Goal: Task Accomplishment & Management: Manage account settings

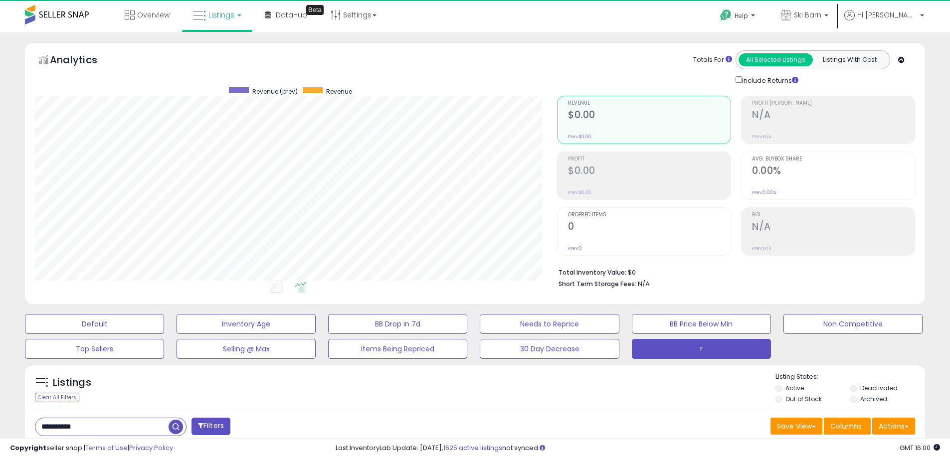
scroll to position [205, 522]
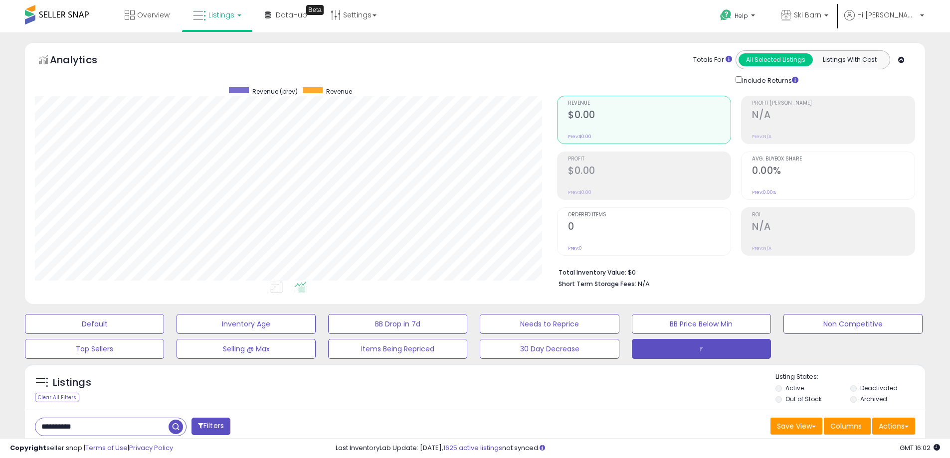
click at [227, 19] on span "Listings" at bounding box center [222, 15] width 26 height 10
click at [229, 42] on link at bounding box center [224, 51] width 69 height 20
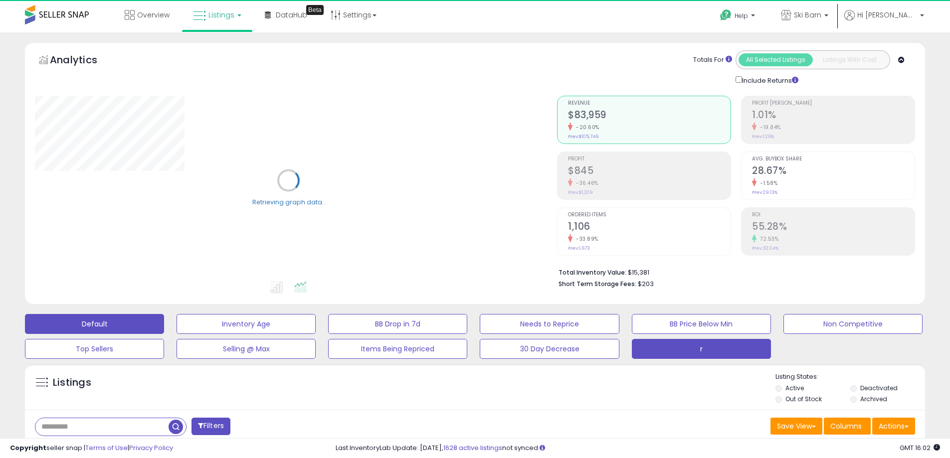
click at [691, 354] on button "r" at bounding box center [701, 349] width 139 height 20
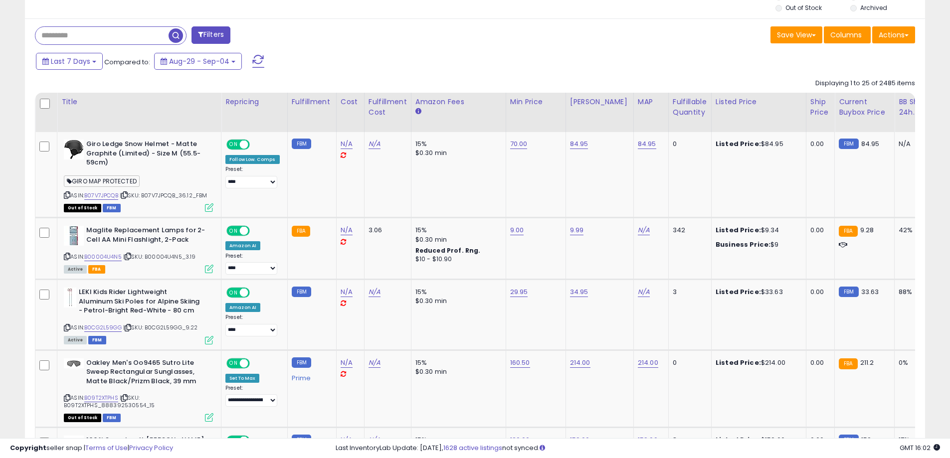
scroll to position [416, 0]
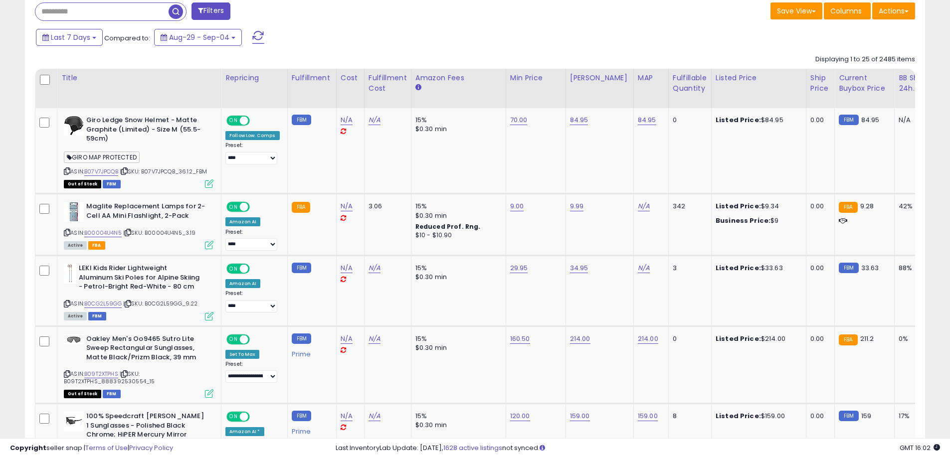
click at [68, 10] on input "text" at bounding box center [101, 11] width 133 height 17
type input "******"
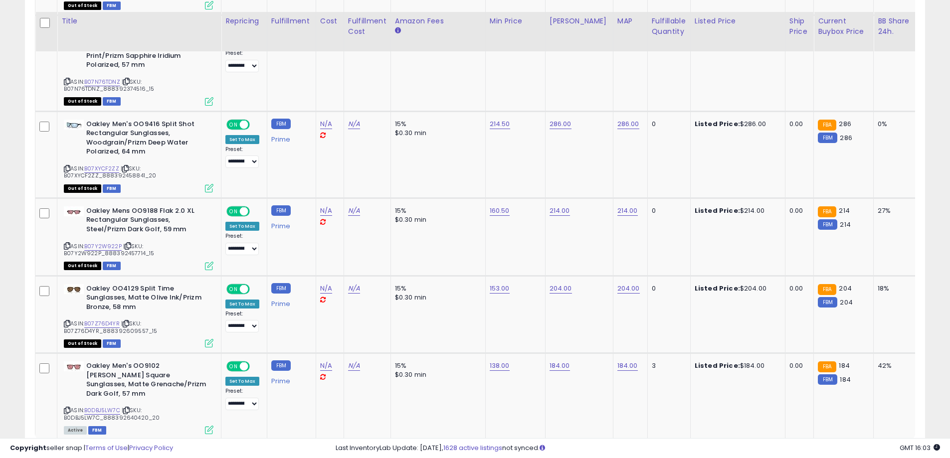
scroll to position [2127, 0]
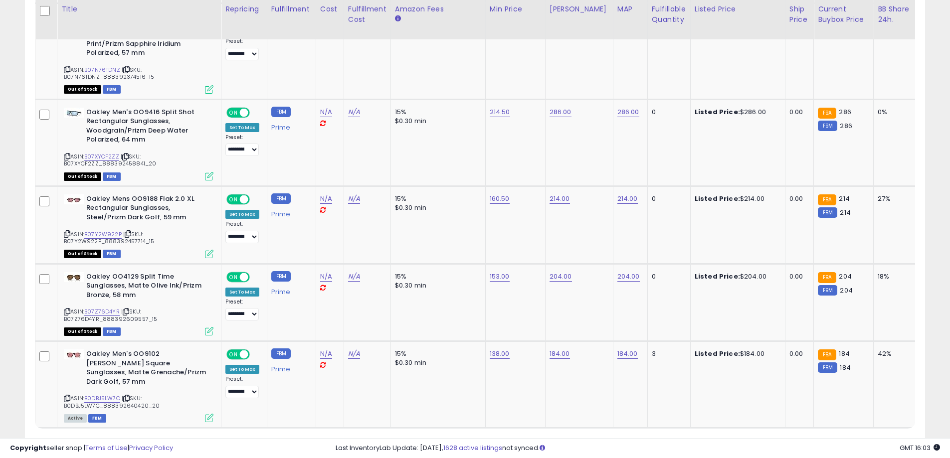
click at [93, 442] on span "Show: ** ** entries" at bounding box center [78, 446] width 72 height 9
click at [85, 439] on select "** **" at bounding box center [77, 447] width 30 height 17
select select "**"
click at [63, 439] on select "** **" at bounding box center [77, 447] width 30 height 17
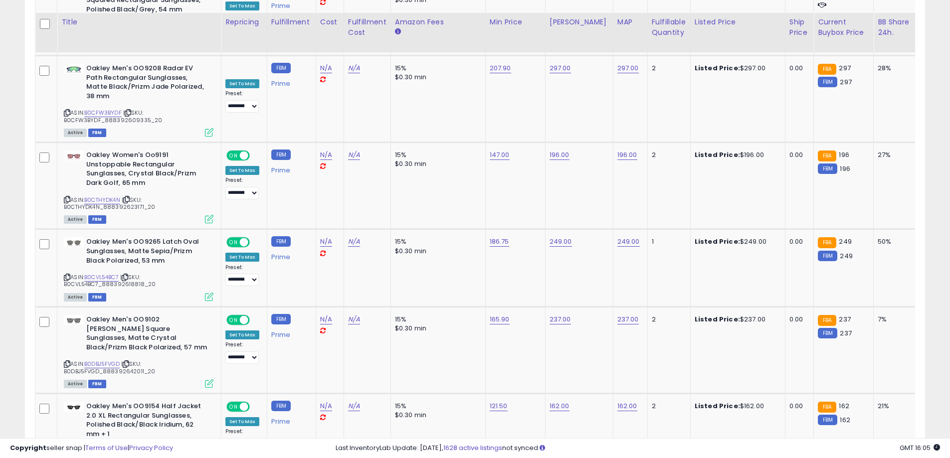
scroll to position [4142, 0]
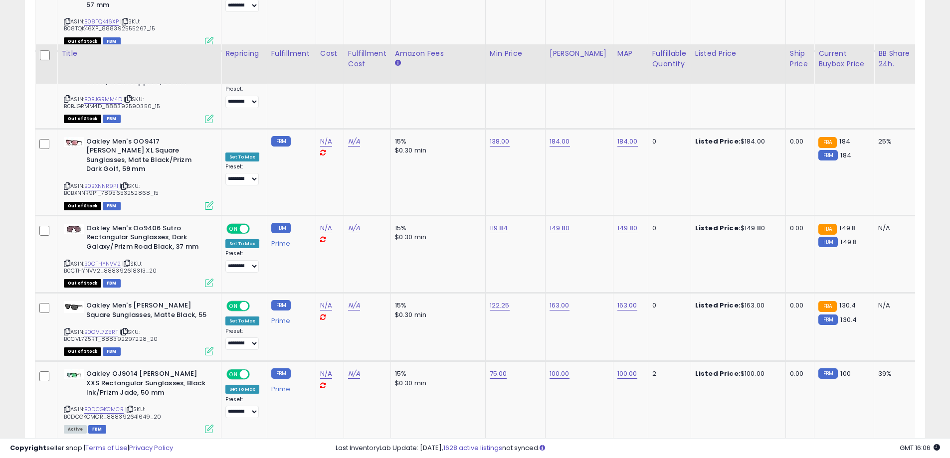
scroll to position [4128, 0]
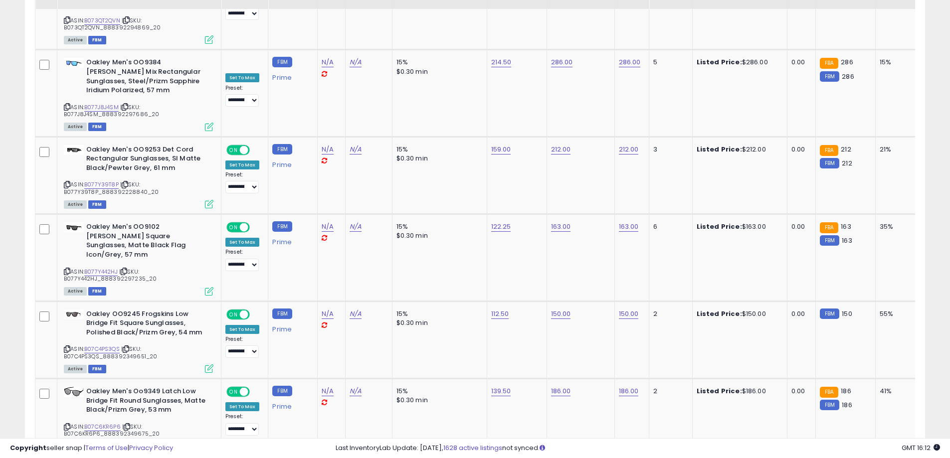
scroll to position [4021, 0]
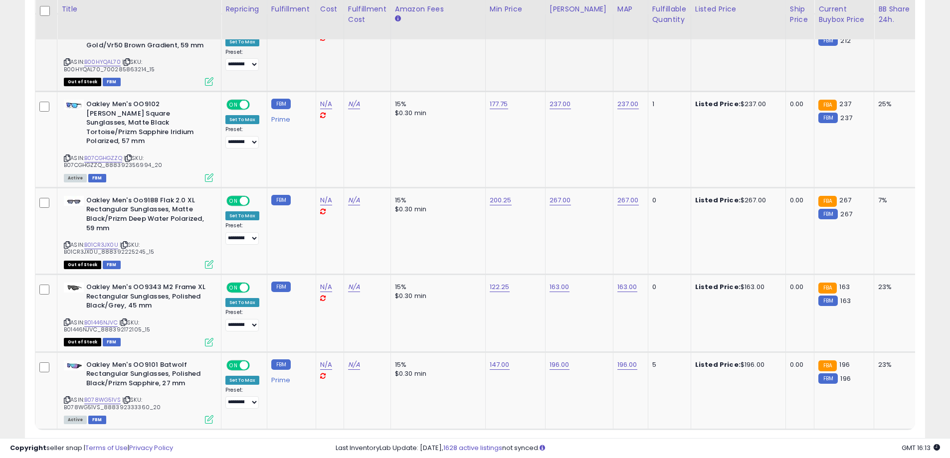
scroll to position [4152, 0]
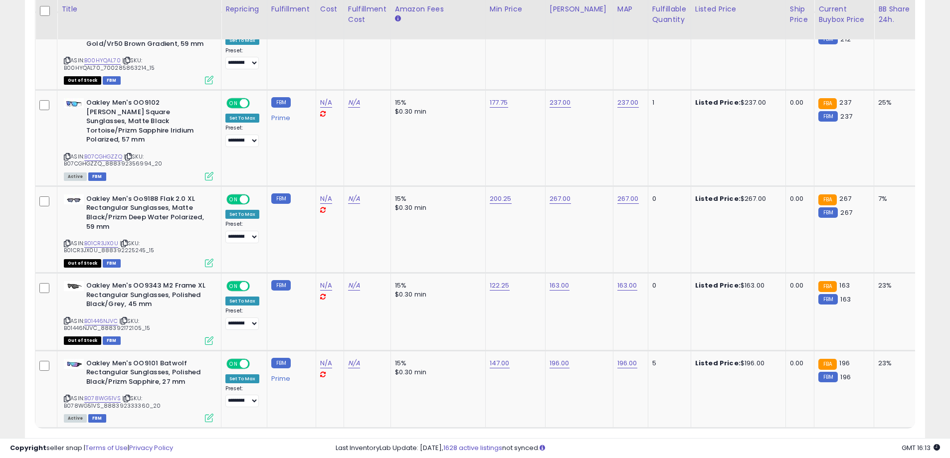
click at [850, 439] on link "5" at bounding box center [855, 447] width 17 height 17
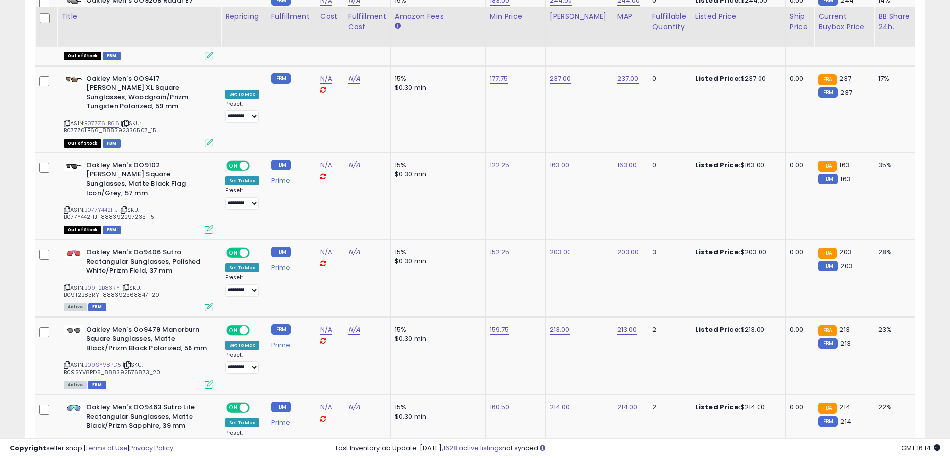
scroll to position [4190, 0]
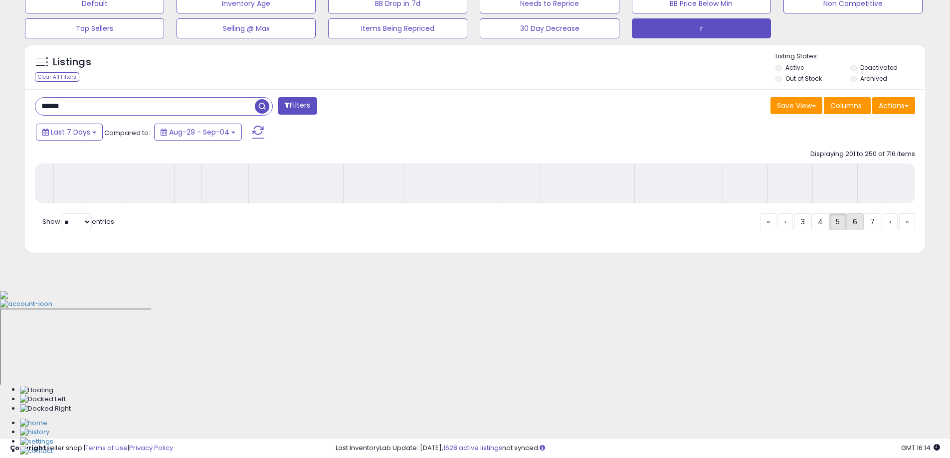
scroll to position [160, 0]
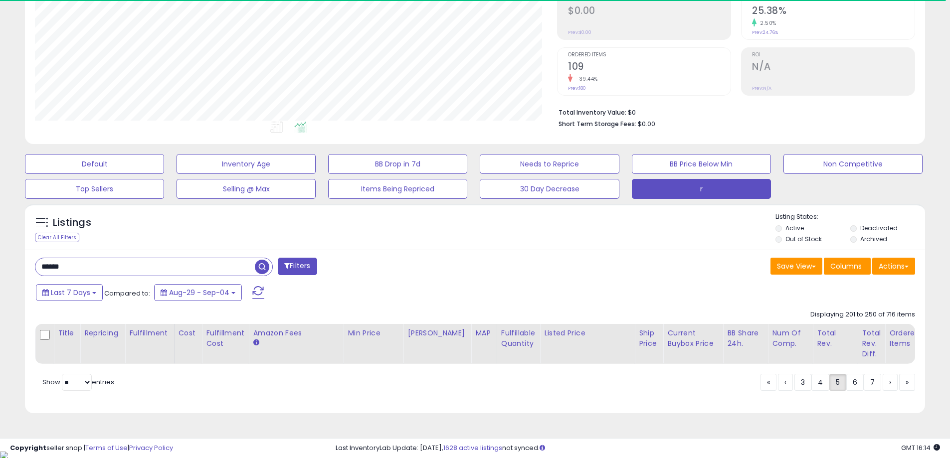
click at [595, 289] on div "Last 7 Days Compared to: Aug-29 - Sep-04" at bounding box center [363, 294] width 660 height 22
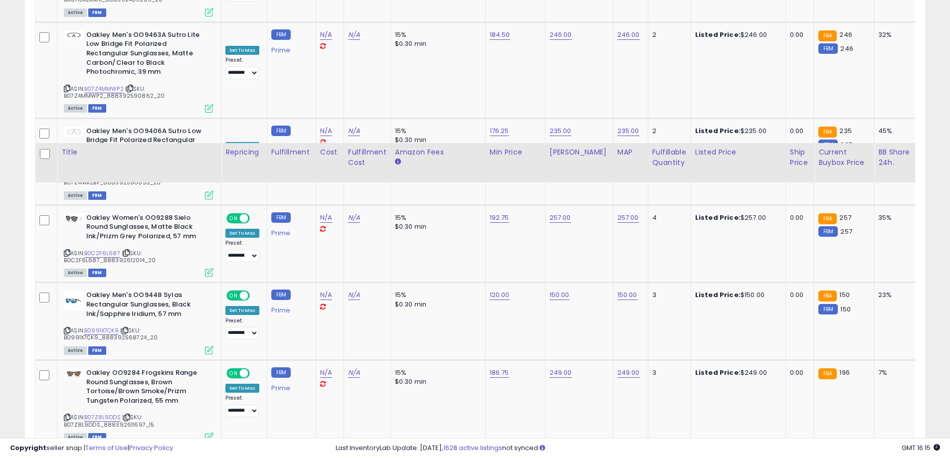
scroll to position [4235, 0]
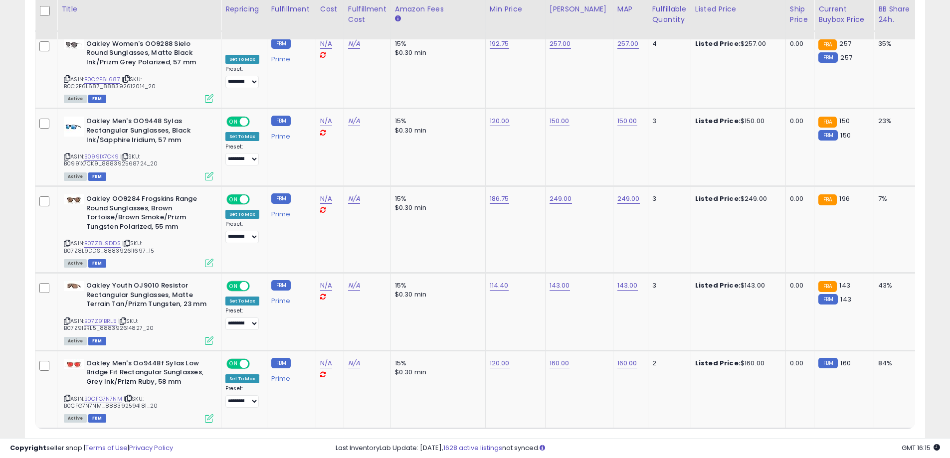
click at [855, 439] on link "7" at bounding box center [854, 447] width 17 height 17
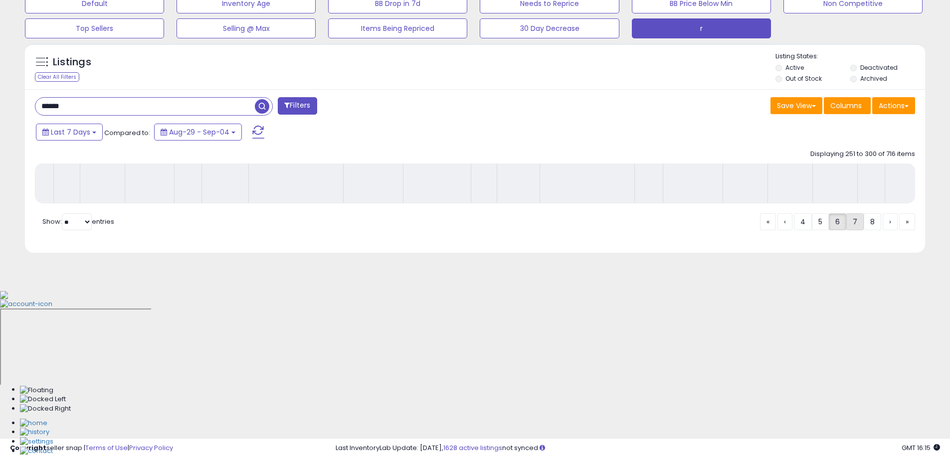
scroll to position [160, 0]
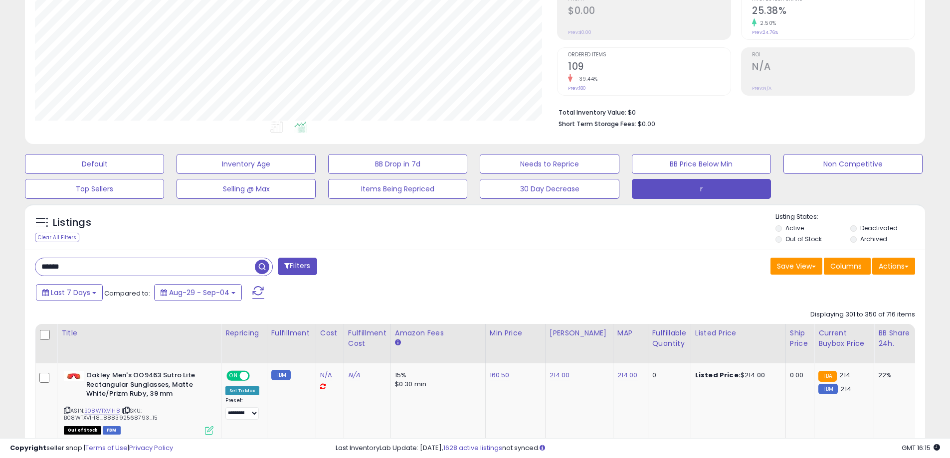
click at [436, 276] on div "****** Filters" at bounding box center [251, 268] width 448 height 20
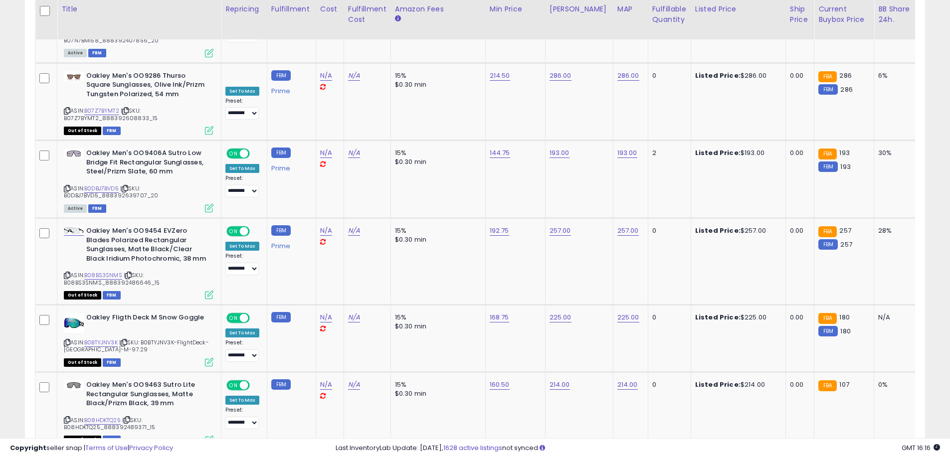
scroll to position [4188, 0]
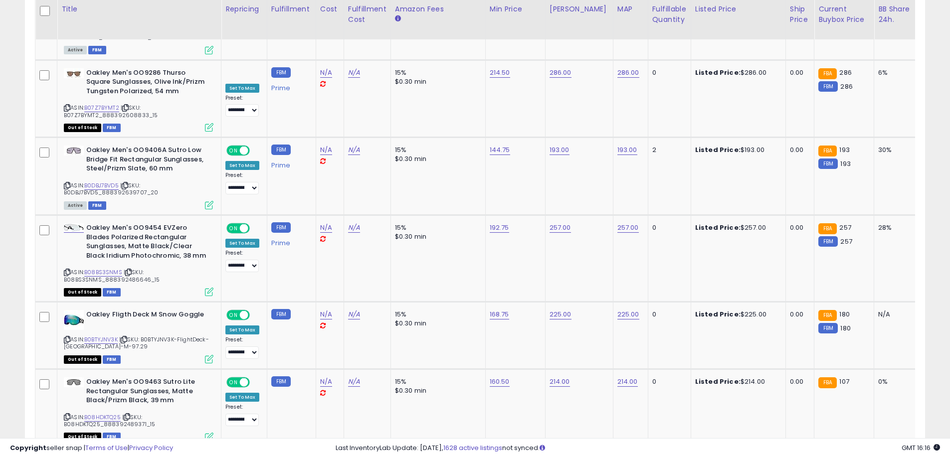
click at [856, 458] on link "8" at bounding box center [854, 466] width 17 height 17
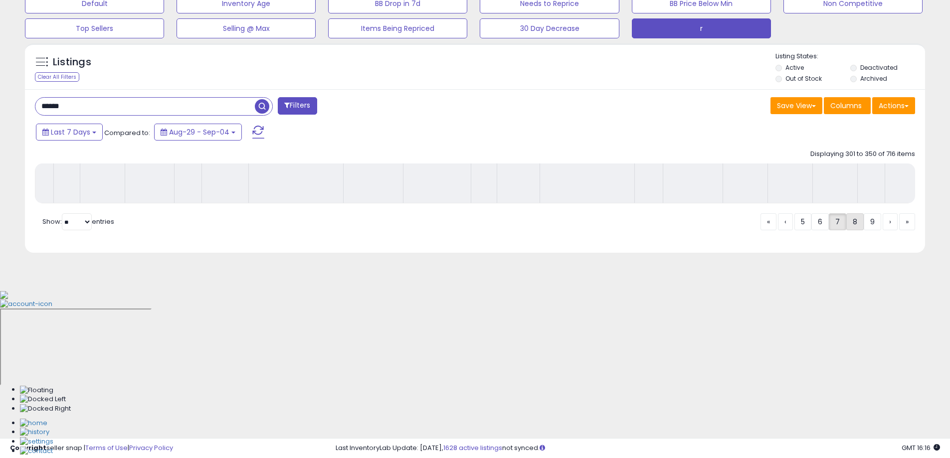
scroll to position [160, 0]
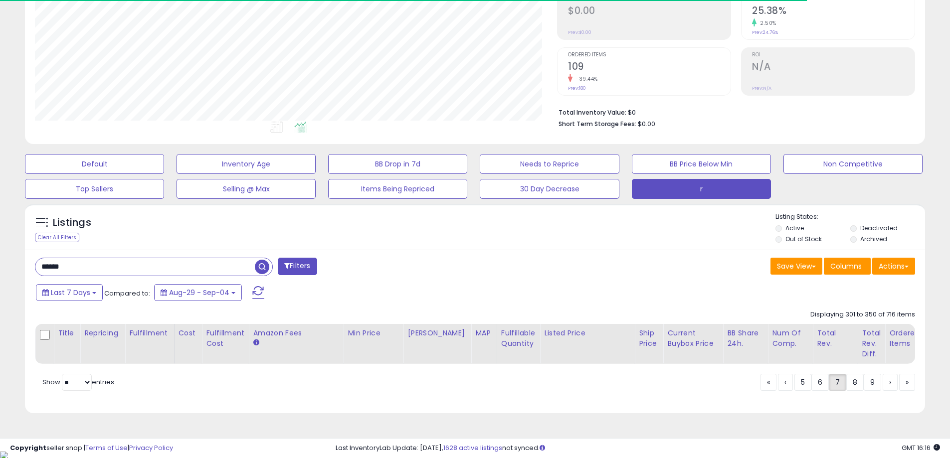
click at [535, 261] on div "Save View Save As New View Update Current View Columns Actions Import Import Wa…" at bounding box center [699, 267] width 448 height 19
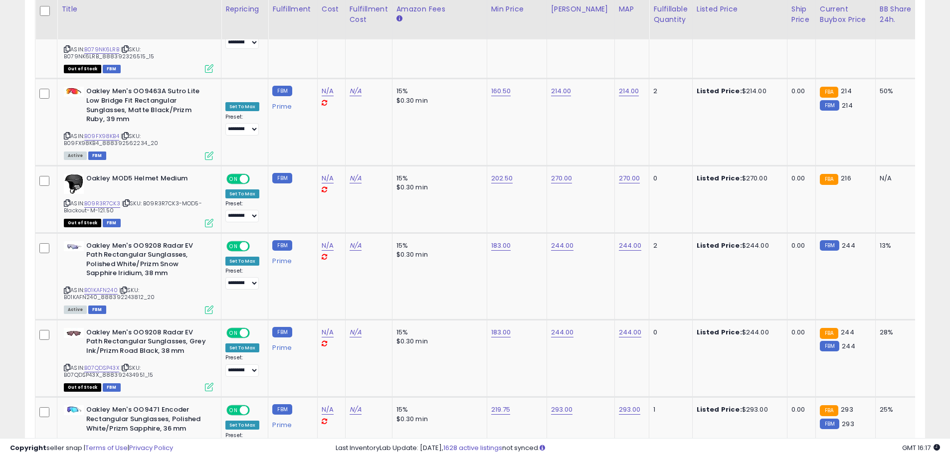
scroll to position [4134, 0]
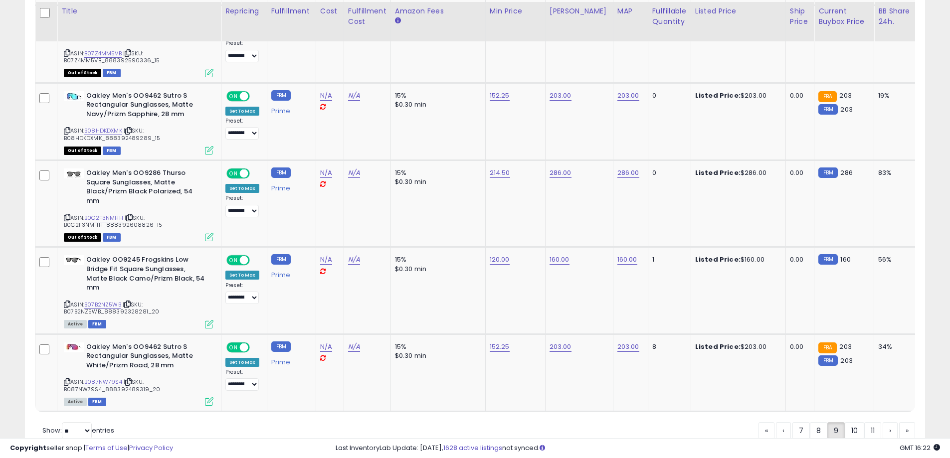
scroll to position [4166, 0]
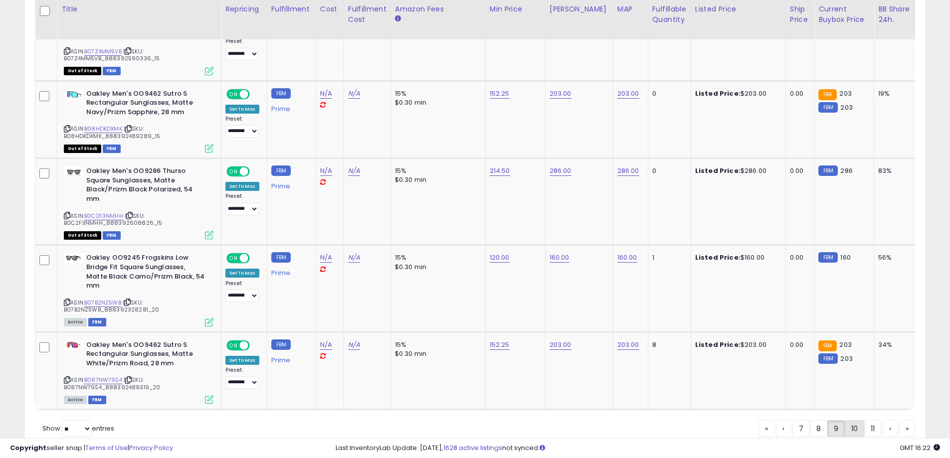
click at [846, 420] on link "10" at bounding box center [854, 428] width 19 height 17
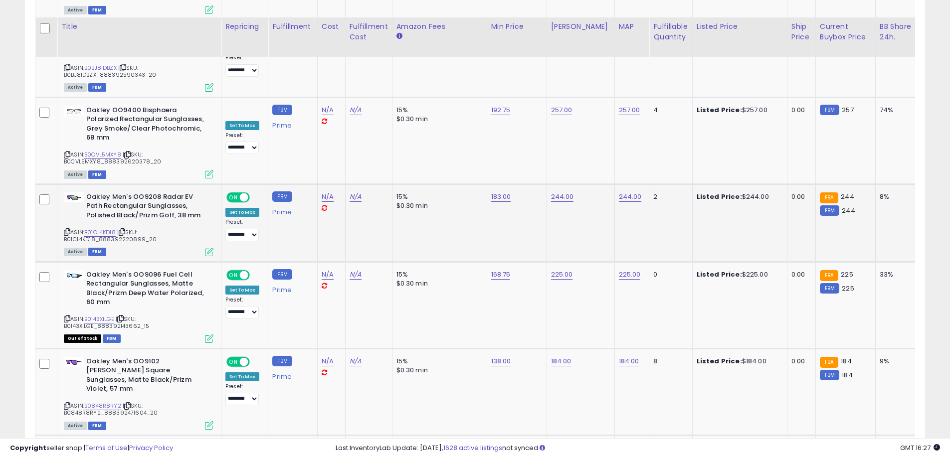
scroll to position [4217, 0]
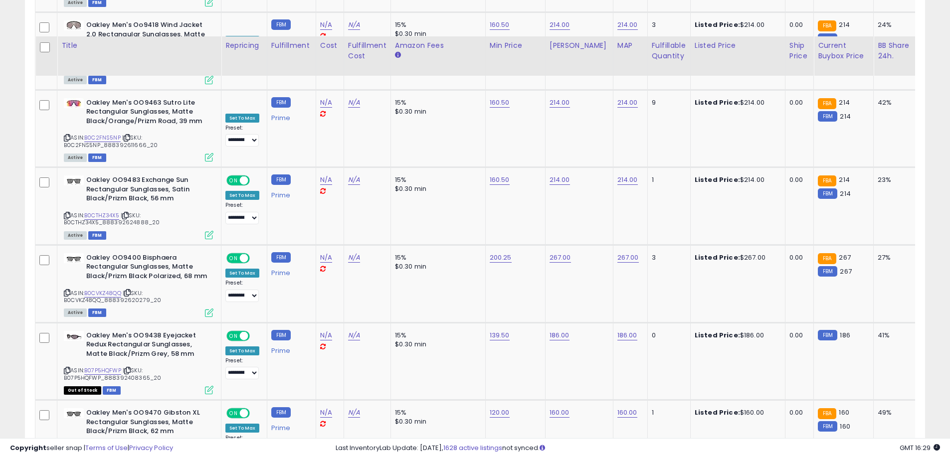
scroll to position [4173, 0]
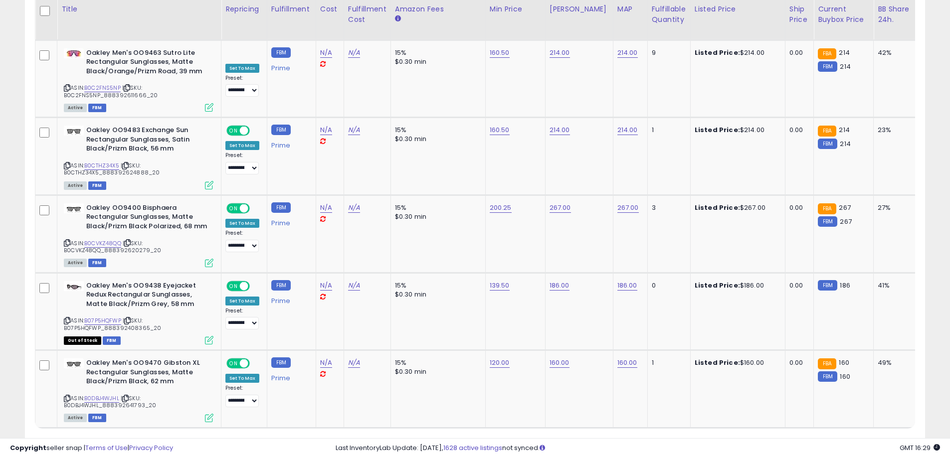
click at [848, 439] on link "12" at bounding box center [852, 447] width 19 height 17
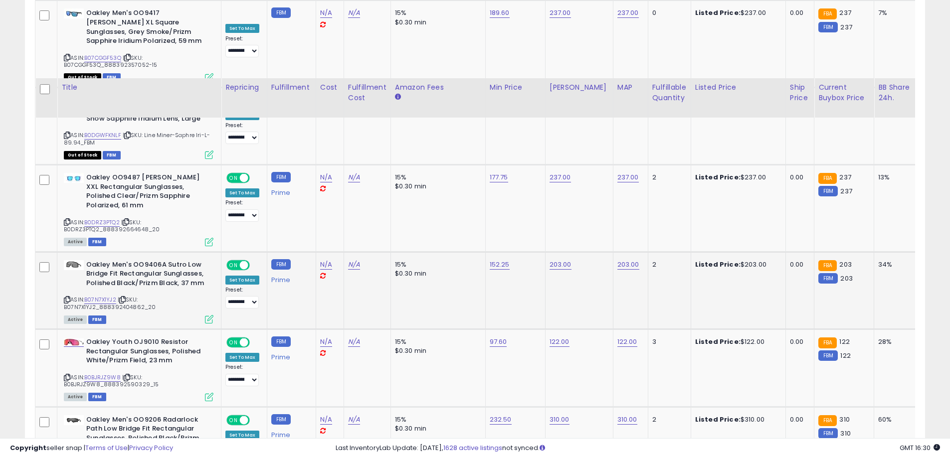
scroll to position [3852, 0]
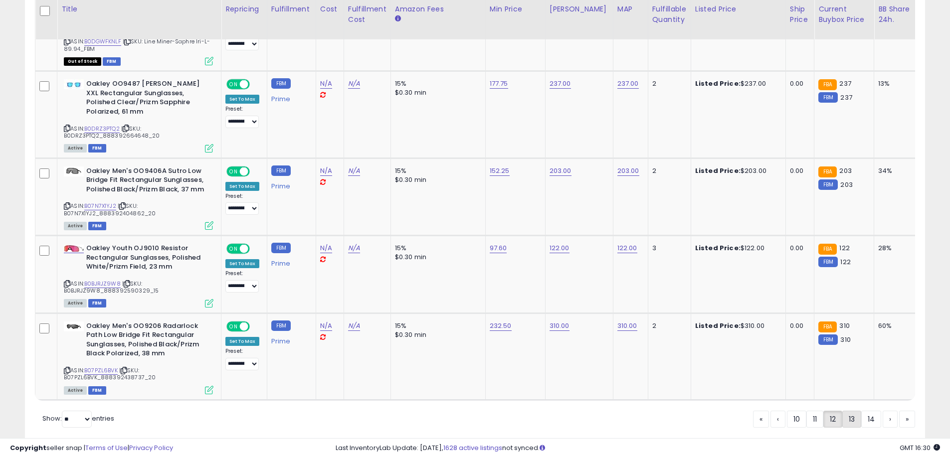
click at [855, 411] on link "13" at bounding box center [851, 419] width 19 height 17
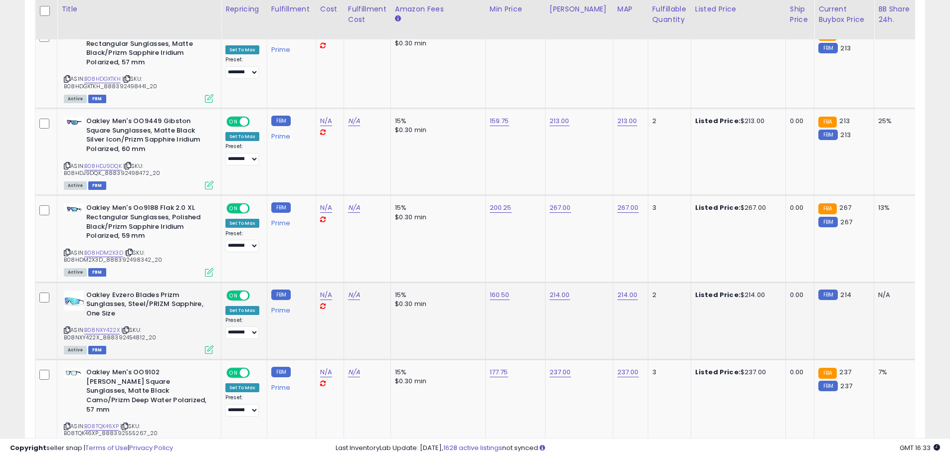
scroll to position [4142, 0]
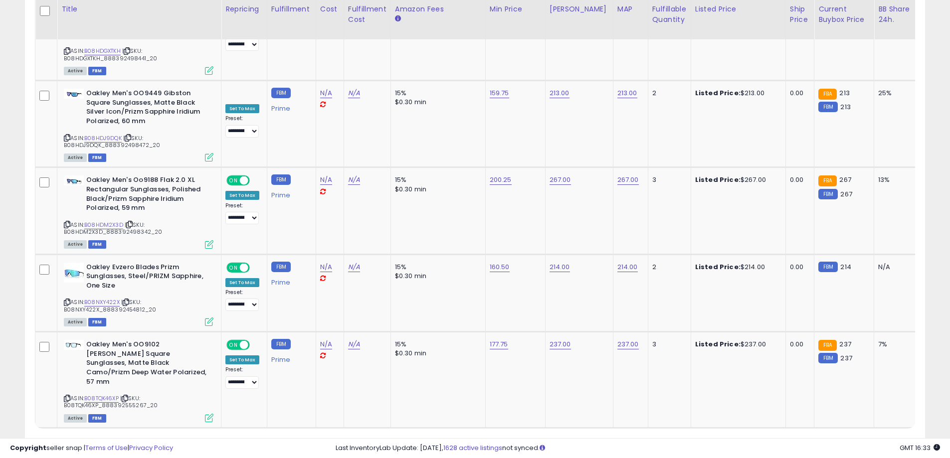
click at [851, 439] on link "14" at bounding box center [852, 447] width 20 height 17
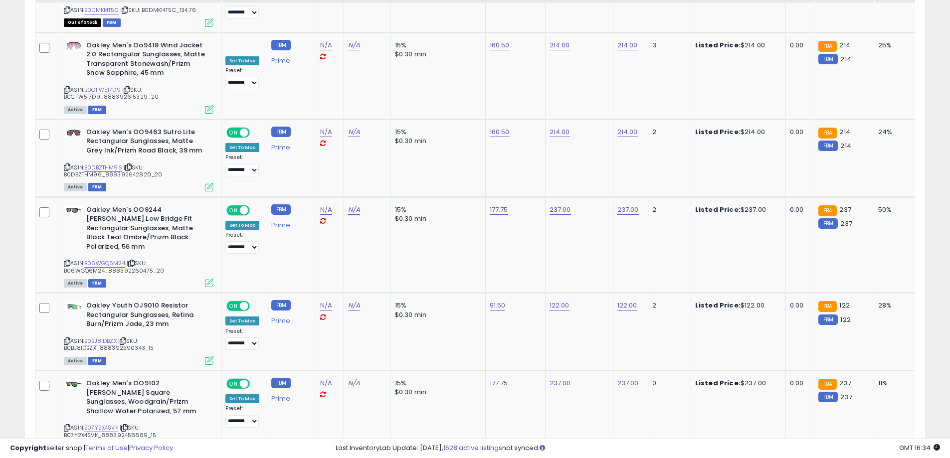
scroll to position [4125, 0]
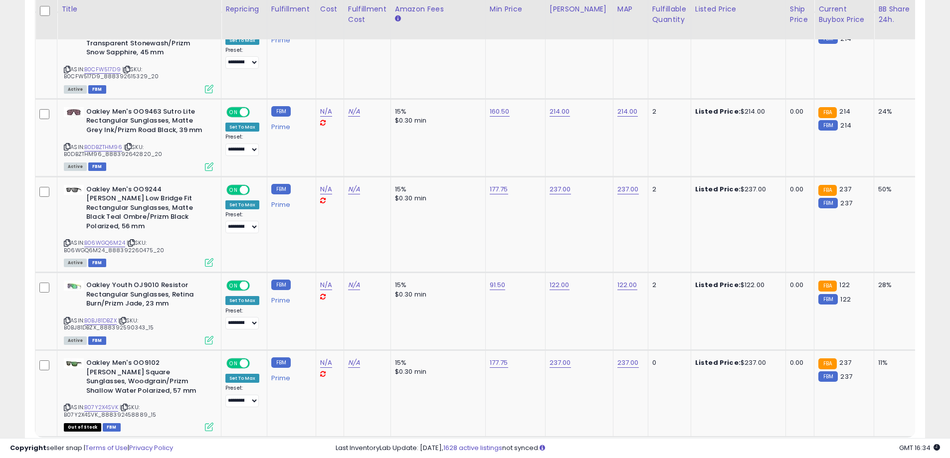
click at [867, 448] on link "15" at bounding box center [871, 456] width 19 height 17
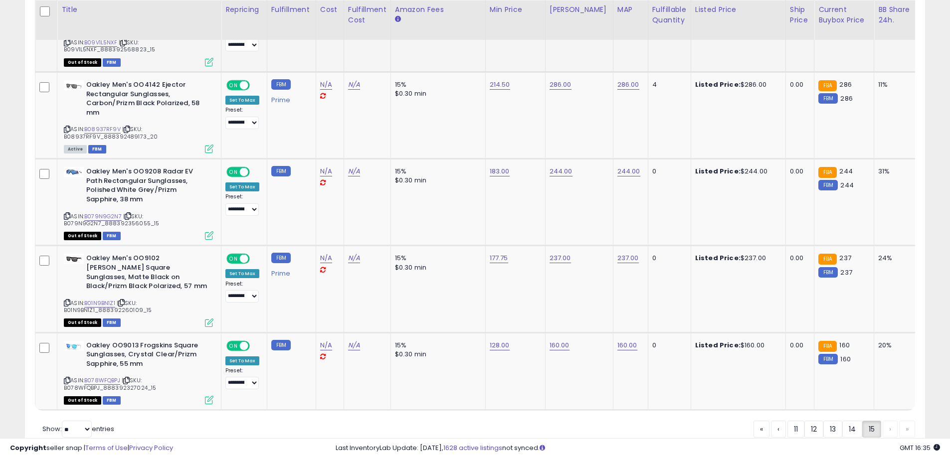
scroll to position [1439, 0]
click at [889, 420] on div "« ‹ 11 12 13 14 15 › »" at bounding box center [835, 429] width 162 height 19
click at [903, 420] on div "« ‹ 11 12 13 14 15 › »" at bounding box center [835, 429] width 162 height 19
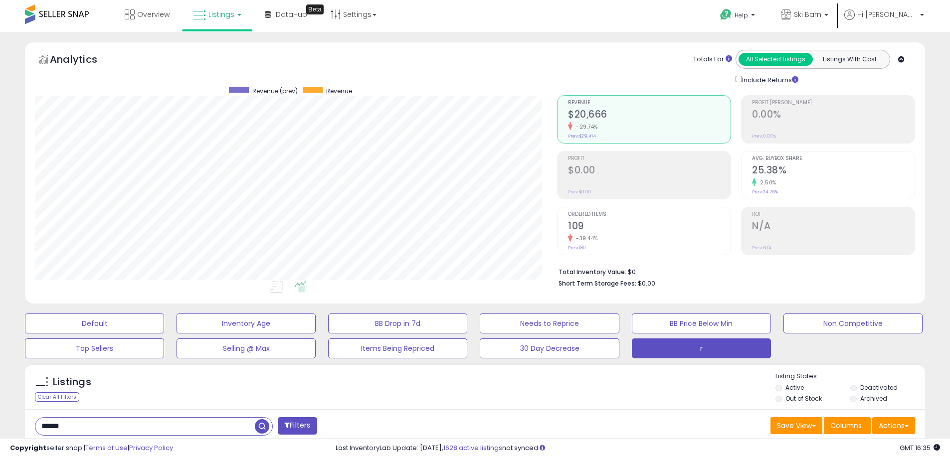
scroll to position [0, 0]
click at [142, 15] on span "Overview" at bounding box center [153, 15] width 32 height 10
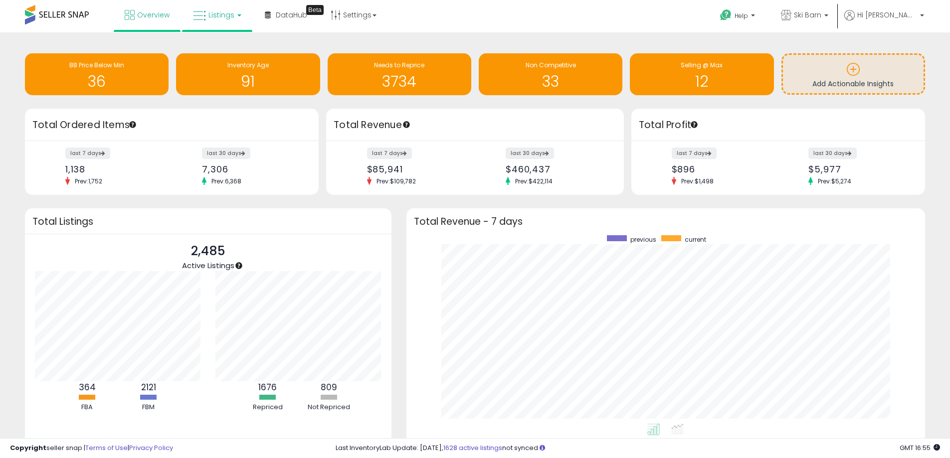
click at [217, 21] on link "Listings" at bounding box center [217, 15] width 63 height 30
click at [224, 57] on link at bounding box center [224, 51] width 69 height 20
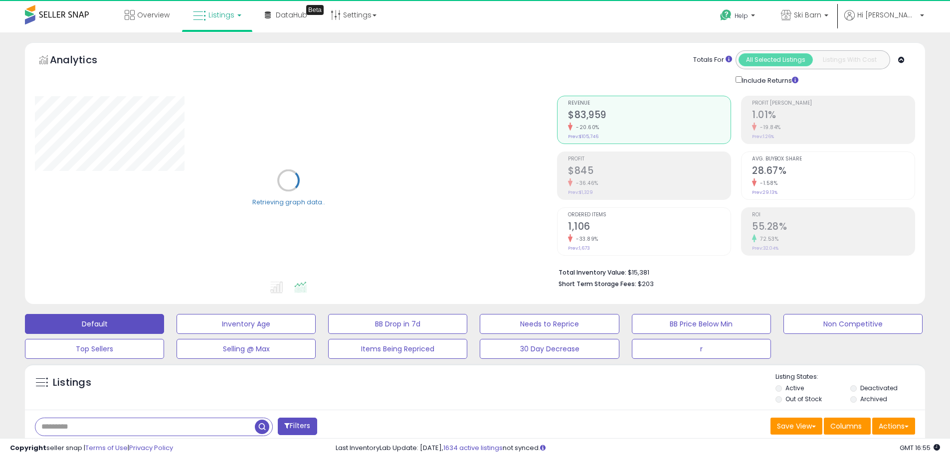
click at [132, 421] on input "text" at bounding box center [144, 427] width 219 height 17
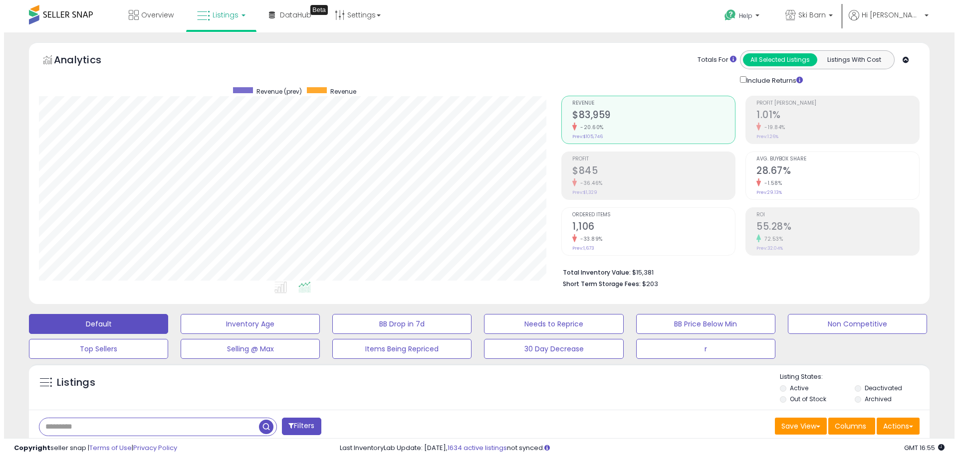
scroll to position [205, 522]
paste input "**********"
type input "**********"
click at [262, 428] on span "button" at bounding box center [262, 427] width 14 height 14
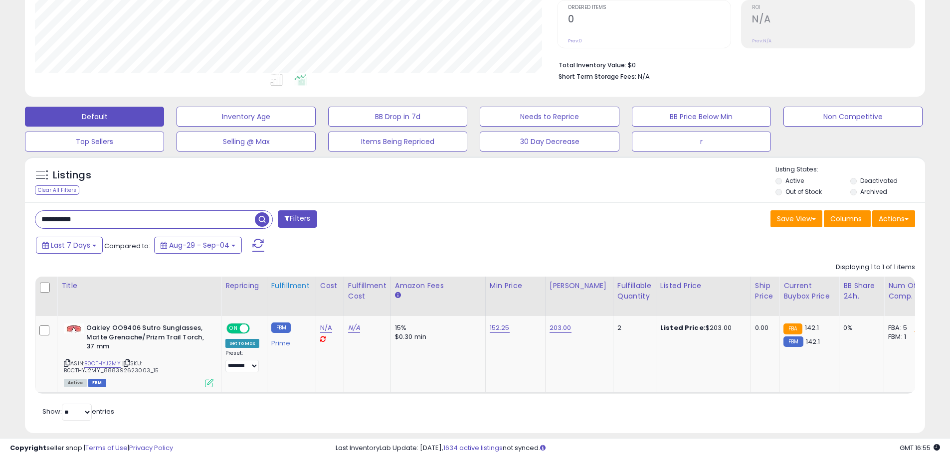
scroll to position [227, 0]
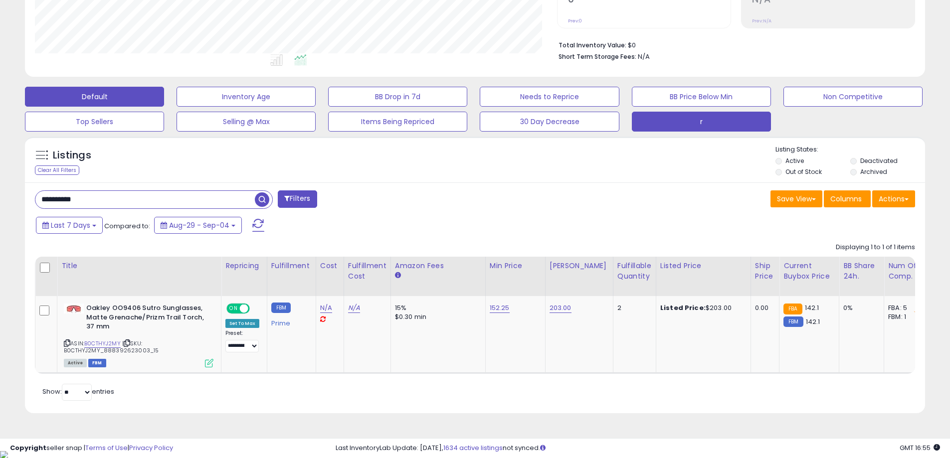
click at [640, 129] on button "r" at bounding box center [701, 122] width 139 height 20
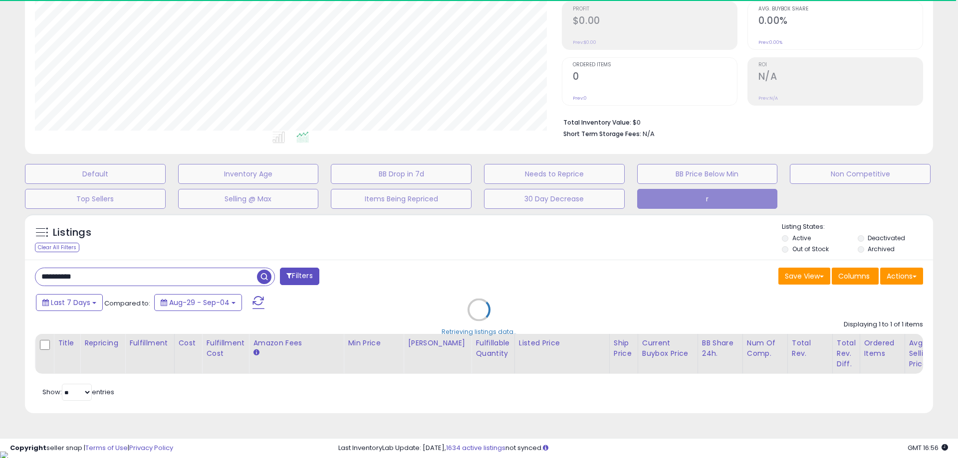
click at [264, 277] on div "Retrieving listings data.." at bounding box center [478, 317] width 923 height 217
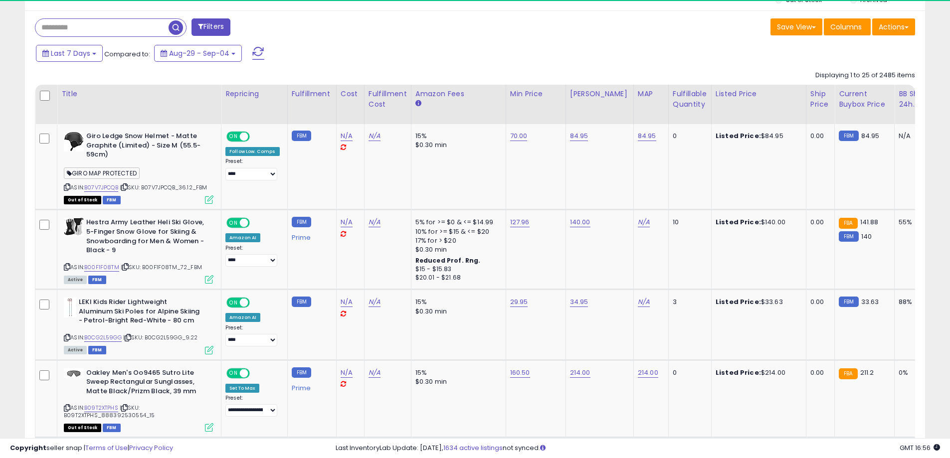
scroll to position [205, 522]
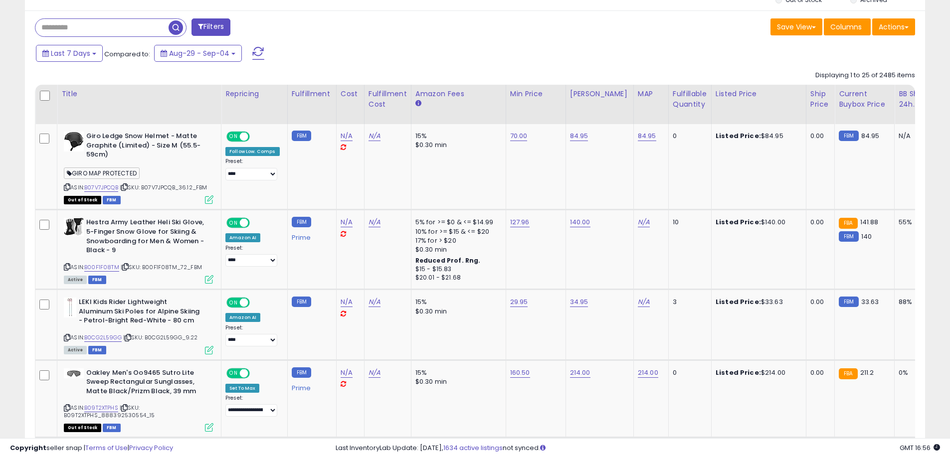
click at [85, 26] on input "text" at bounding box center [101, 27] width 133 height 17
paste input "**********"
type input "**********"
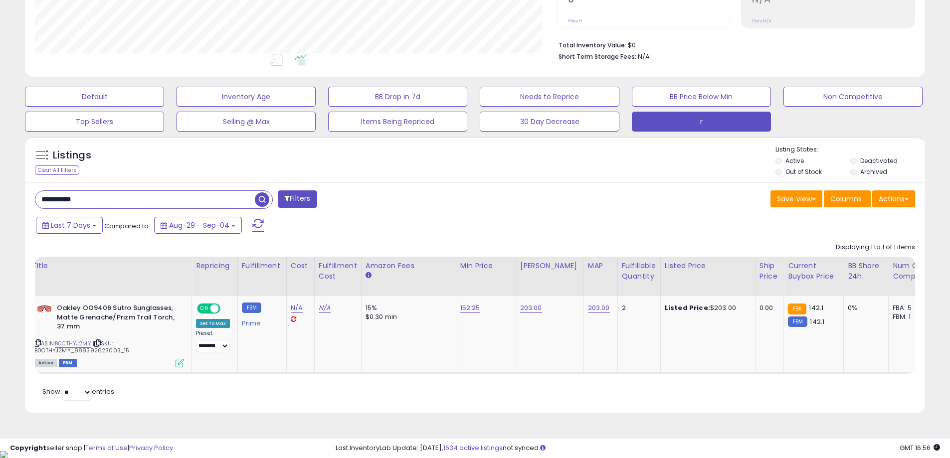
scroll to position [0, 0]
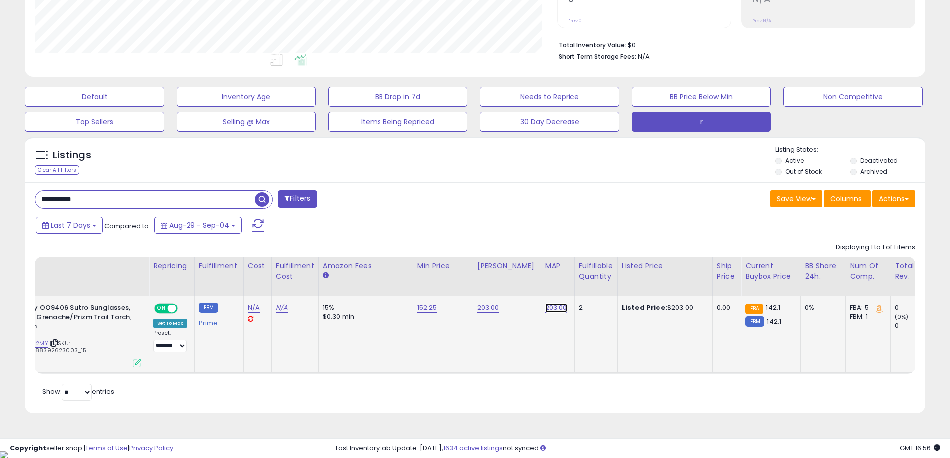
click at [545, 307] on link "203.00" at bounding box center [556, 308] width 22 height 10
drag, startPoint x: 519, startPoint y: 282, endPoint x: 427, endPoint y: 271, distance: 92.0
click at [427, 271] on table "Title Repricing" at bounding box center [691, 315] width 1456 height 117
type input "******"
click at [583, 287] on button "submit" at bounding box center [574, 282] width 17 height 15
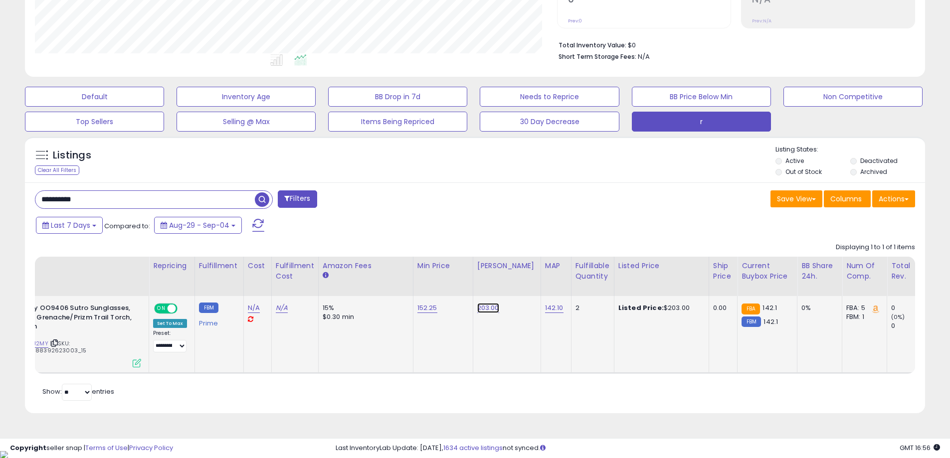
click at [488, 308] on link "203.00" at bounding box center [488, 308] width 22 height 10
drag, startPoint x: 468, startPoint y: 282, endPoint x: 412, endPoint y: 281, distance: 55.9
click at [412, 281] on div "******" at bounding box center [479, 284] width 144 height 26
type input "******"
click at [517, 284] on icon "submit" at bounding box center [514, 282] width 6 height 6
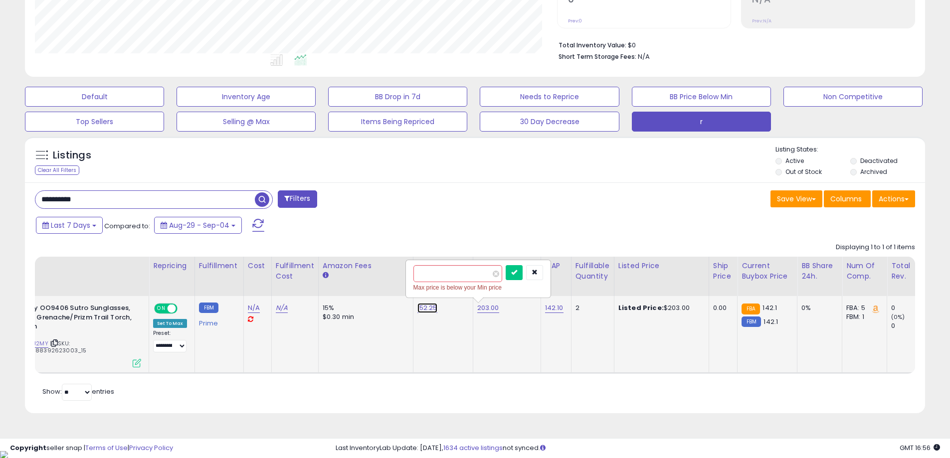
click at [421, 308] on link "152.25" at bounding box center [428, 308] width 20 height 10
click at [538, 274] on icon "button" at bounding box center [535, 272] width 6 height 6
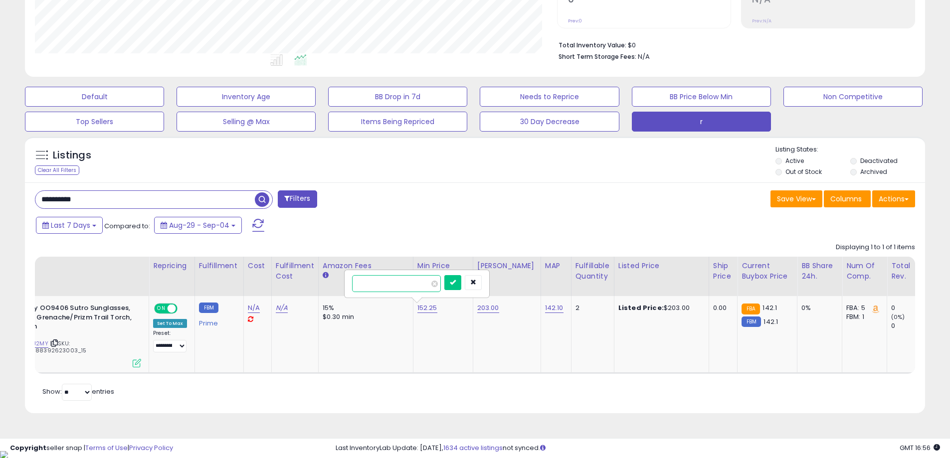
drag, startPoint x: 401, startPoint y: 283, endPoint x: 331, endPoint y: 283, distance: 69.8
click at [331, 283] on table "Title Repricing" at bounding box center [689, 315] width 1452 height 117
click at [482, 284] on button "button" at bounding box center [473, 282] width 17 height 15
click at [423, 309] on link "152.25" at bounding box center [428, 308] width 20 height 10
drag, startPoint x: 396, startPoint y: 282, endPoint x: 303, endPoint y: 269, distance: 93.7
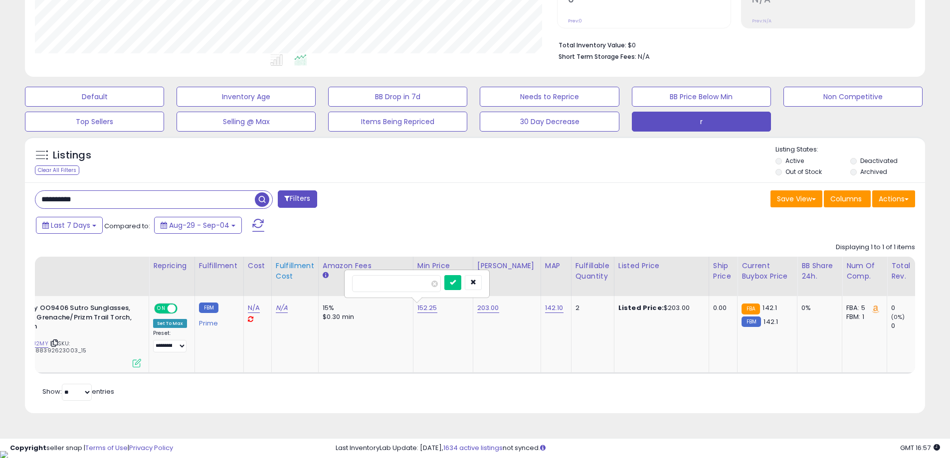
click at [303, 269] on table "Title Repricing" at bounding box center [689, 315] width 1452 height 117
type input "******"
click at [461, 284] on button "submit" at bounding box center [452, 282] width 17 height 15
click at [480, 305] on link "203.00" at bounding box center [488, 308] width 22 height 10
drag, startPoint x: 462, startPoint y: 284, endPoint x: 384, endPoint y: 283, distance: 78.3
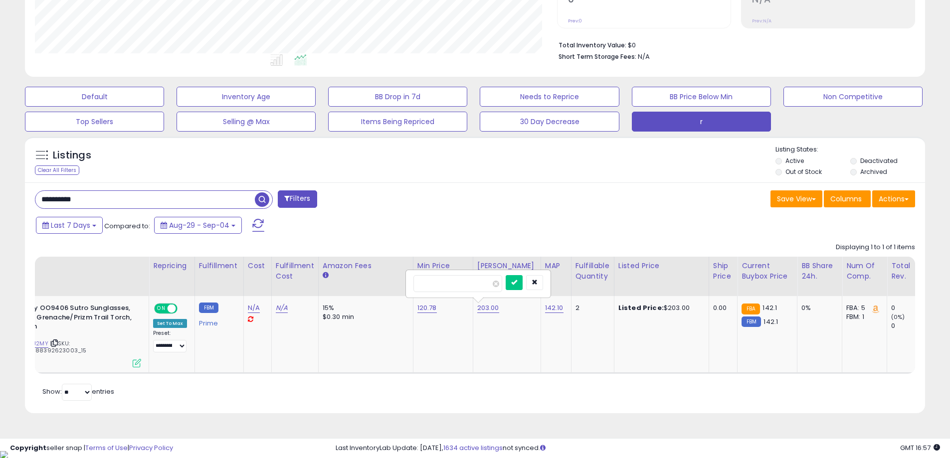
click at [384, 283] on table "Title Repricing" at bounding box center [689, 315] width 1452 height 117
type input "******"
click at [530, 291] on div at bounding box center [524, 283] width 37 height 17
click at [523, 286] on button "submit" at bounding box center [514, 282] width 17 height 15
click at [170, 311] on span at bounding box center [172, 309] width 8 height 8
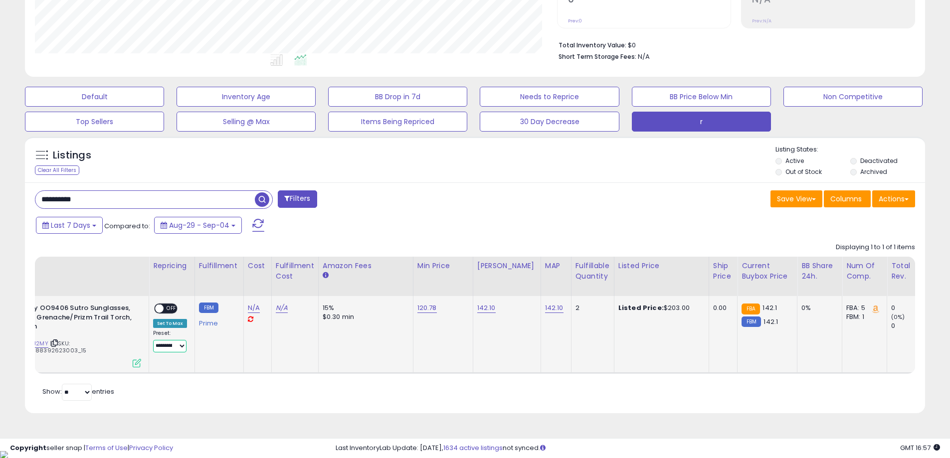
click at [179, 343] on select "**********" at bounding box center [169, 346] width 33 height 12
click at [153, 340] on select "**********" at bounding box center [169, 346] width 33 height 12
click at [163, 307] on span at bounding box center [159, 309] width 8 height 8
